Goal: Information Seeking & Learning: Learn about a topic

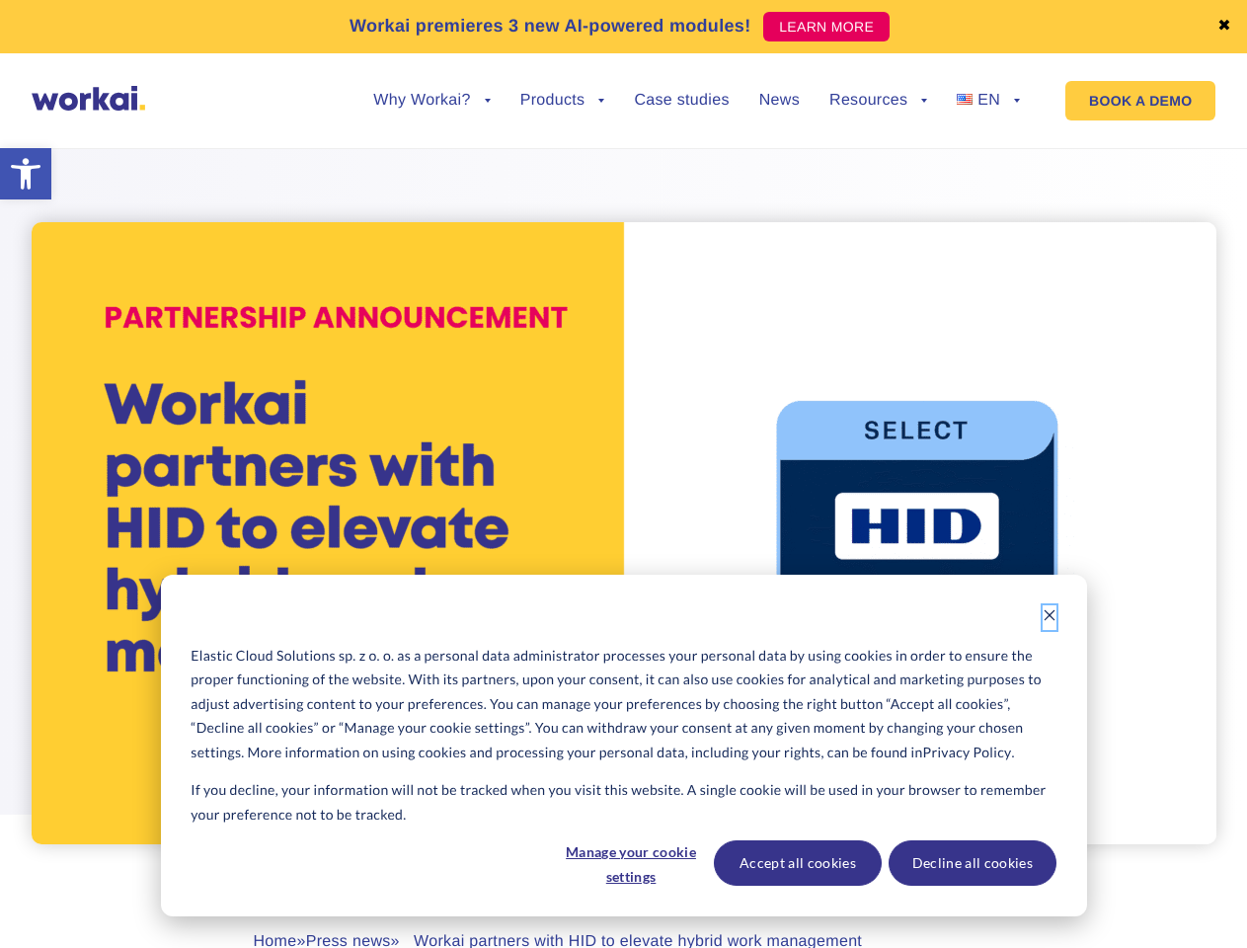
click at [1050, 617] on icon "Dismiss cookie banner" at bounding box center [1050, 615] width 14 height 14
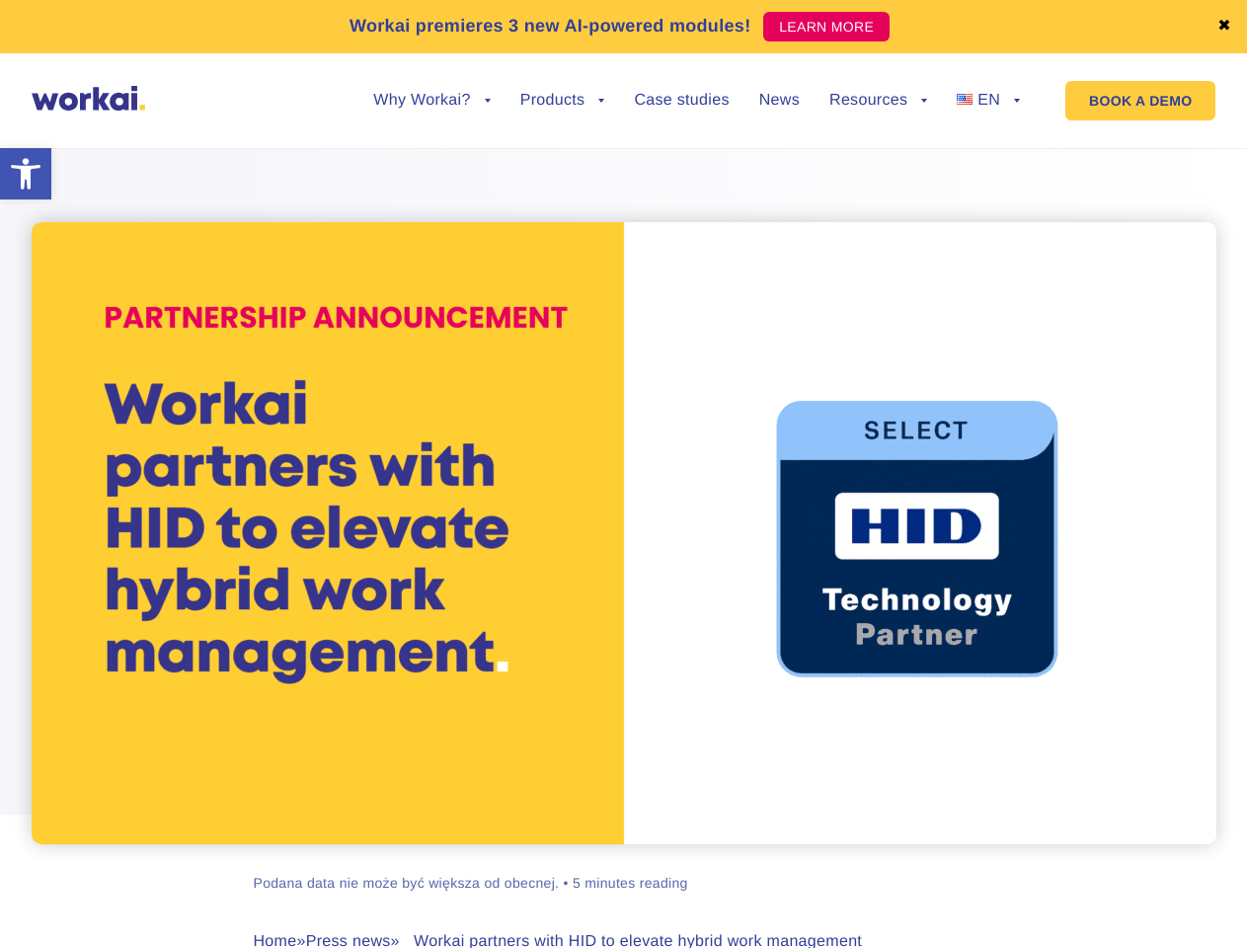
click at [630, 863] on div "[PERSON_NAME] Podana data nie może być większa od obecnej. • 5 minutes reading …" at bounding box center [624, 593] width 1096 height 940
click at [797, 863] on div "[PERSON_NAME] Podana data nie może być większa od obecnej. • 5 minutes reading …" at bounding box center [624, 593] width 1096 height 940
click at [972, 863] on div "[PERSON_NAME] Podana data nie może być większa od obecnej. • 5 minutes reading …" at bounding box center [624, 593] width 1096 height 940
click at [1224, 27] on link "✖" at bounding box center [1225, 27] width 14 height 16
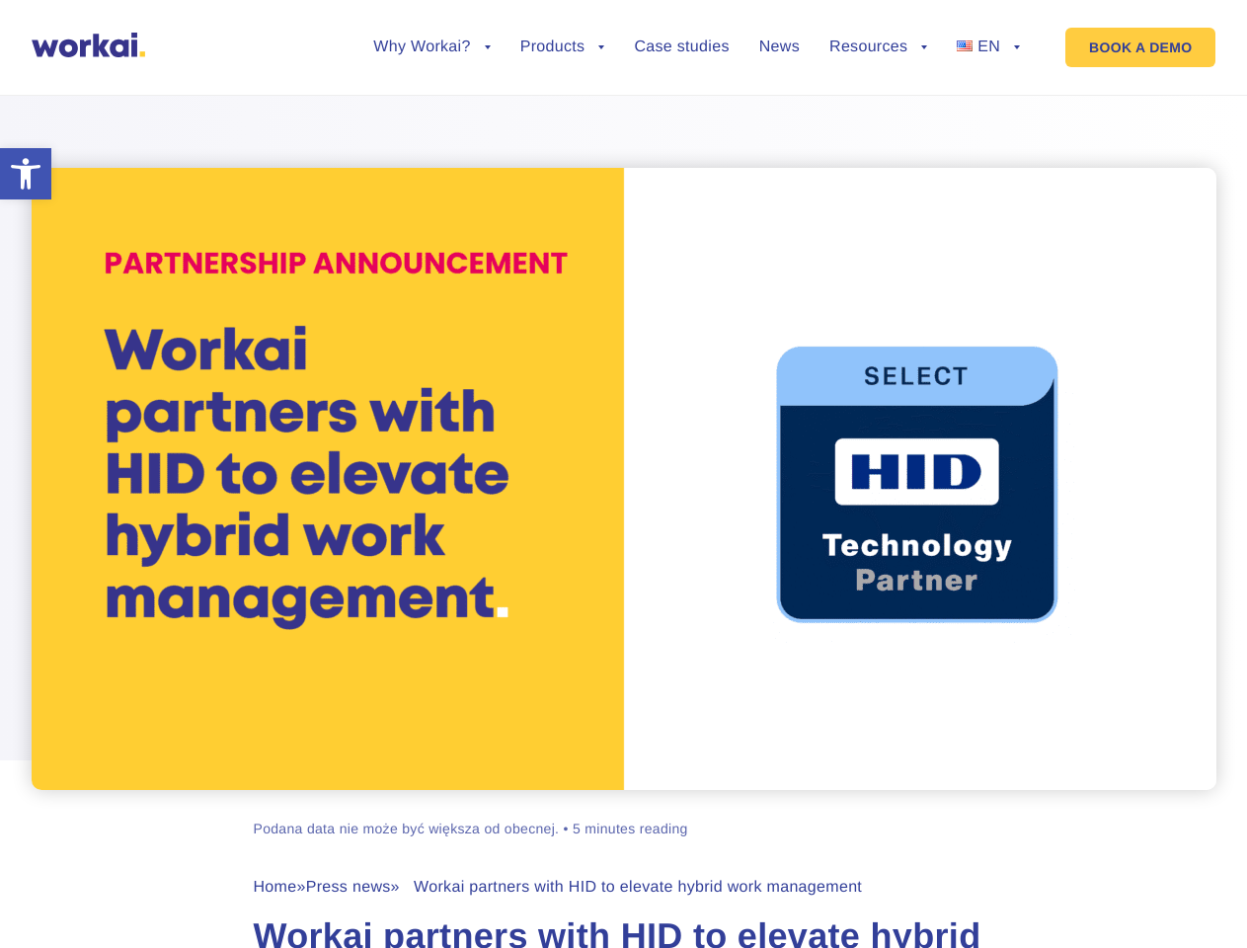
click at [432, 116] on div at bounding box center [623, 429] width 1247 height 721
click at [432, 101] on div at bounding box center [623, 429] width 1247 height 721
click at [563, 116] on div at bounding box center [623, 429] width 1247 height 721
click at [878, 116] on div at bounding box center [623, 429] width 1247 height 721
click at [878, 101] on div at bounding box center [623, 429] width 1247 height 721
